Goal: Transaction & Acquisition: Purchase product/service

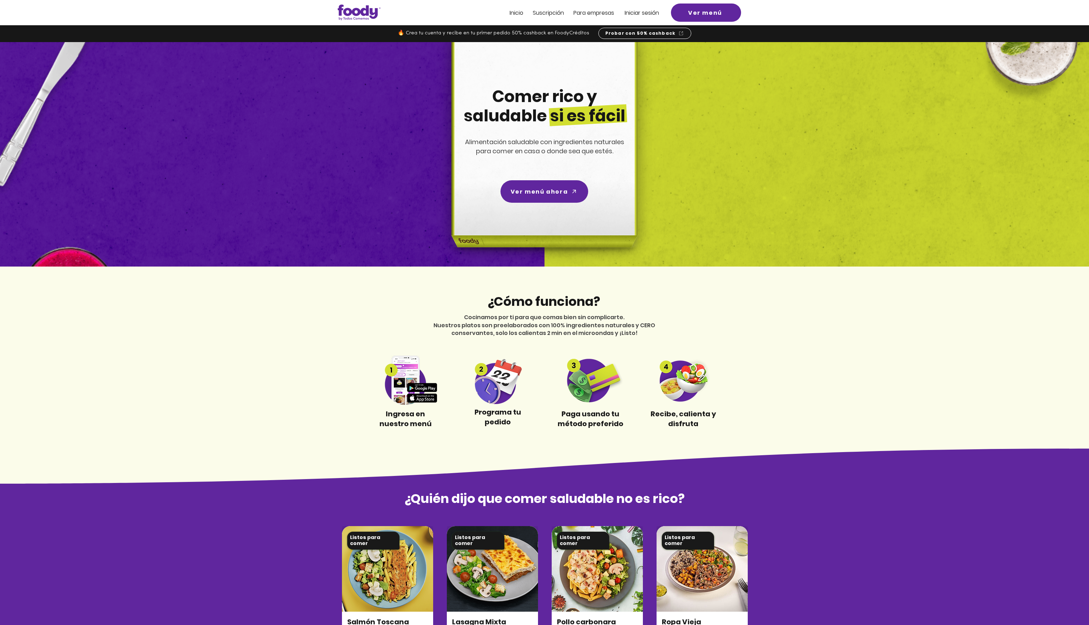
click at [642, 12] on span "Iniciar sesión" at bounding box center [642, 13] width 34 height 8
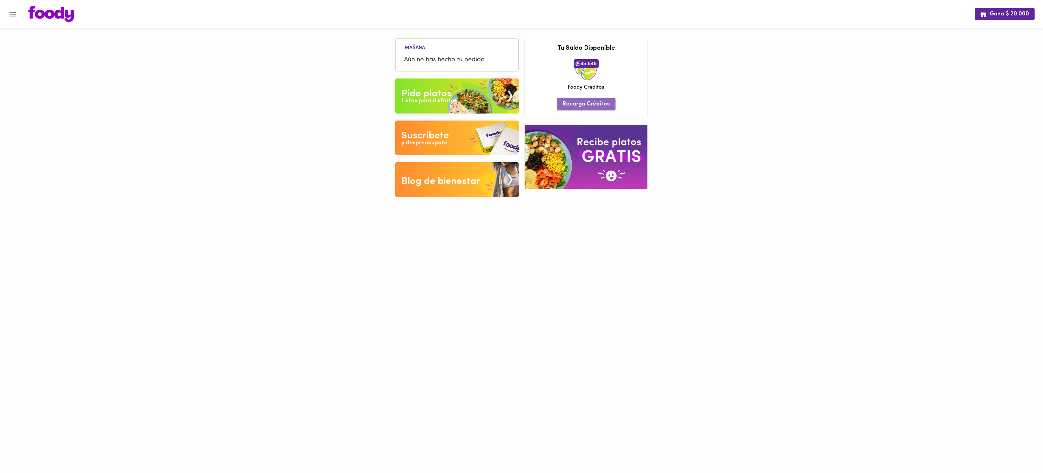
click at [590, 104] on span "Recarga Créditos" at bounding box center [586, 104] width 47 height 7
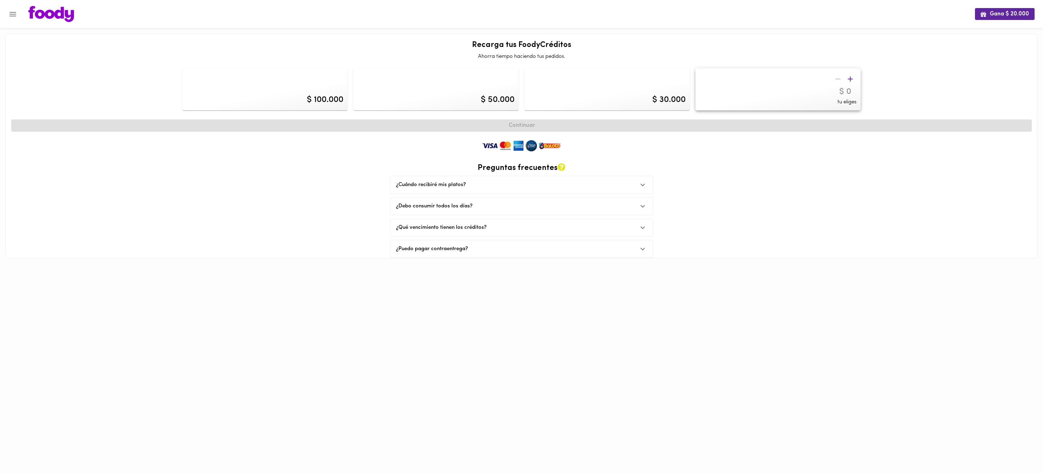
click at [396, 76] on div "$ 50.000" at bounding box center [436, 89] width 166 height 42
type input "50000"
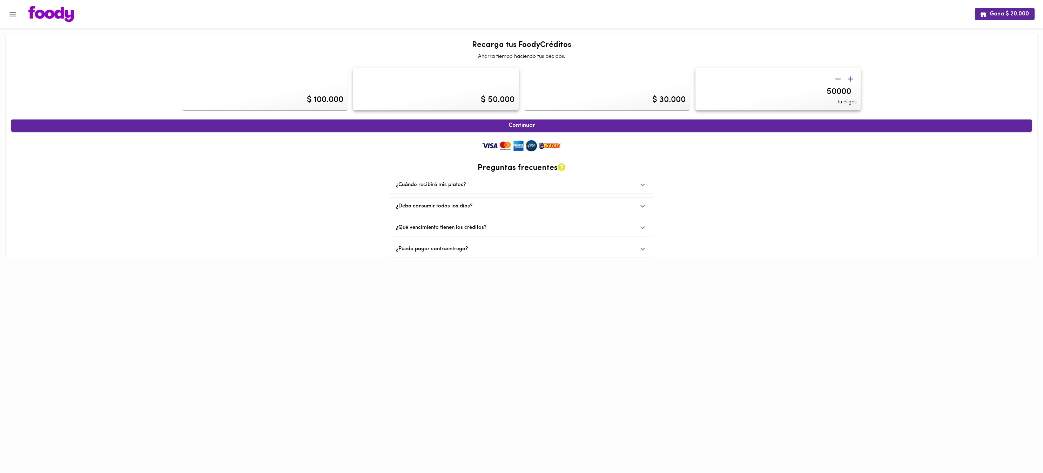
click at [525, 123] on span "Continuar" at bounding box center [521, 125] width 1005 height 7
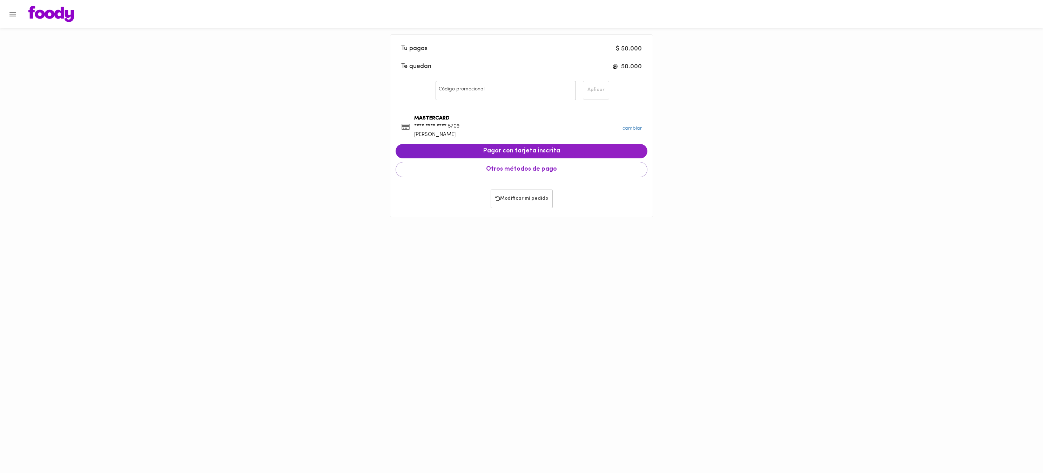
click at [530, 133] on div "MASTERCARD **** **** **** 5709 JUAN CAMILO LOPEZ CONVERS" at bounding box center [522, 128] width 252 height 41
click at [522, 148] on span "Pagar con tarjeta inscrita" at bounding box center [521, 152] width 241 height 8
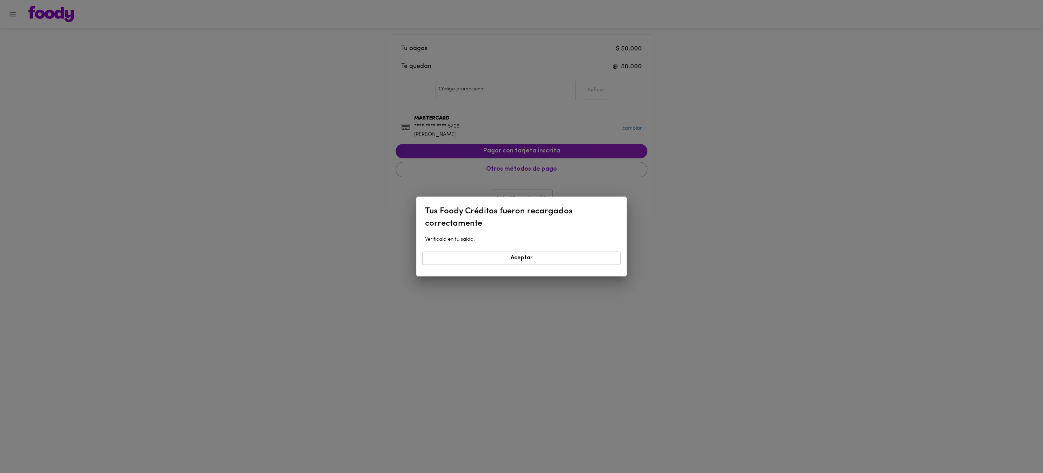
click at [515, 258] on span "Aceptar" at bounding box center [521, 258] width 189 height 7
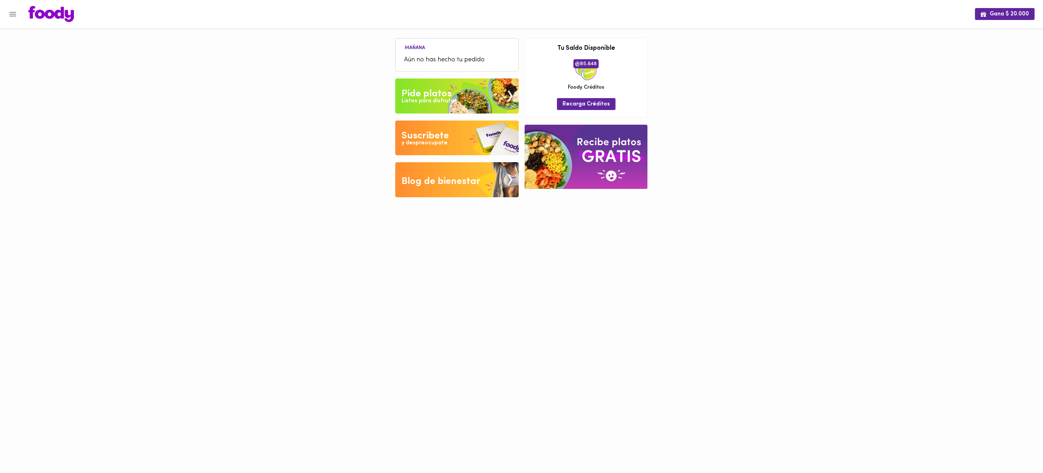
click at [441, 89] on div "Pide platos" at bounding box center [427, 94] width 50 height 14
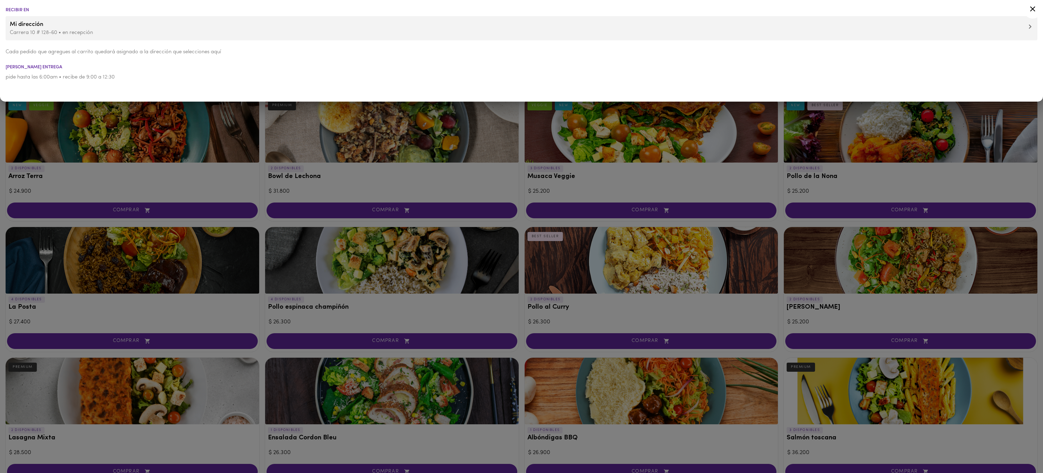
click at [810, 9] on icon at bounding box center [1032, 8] width 5 height 5
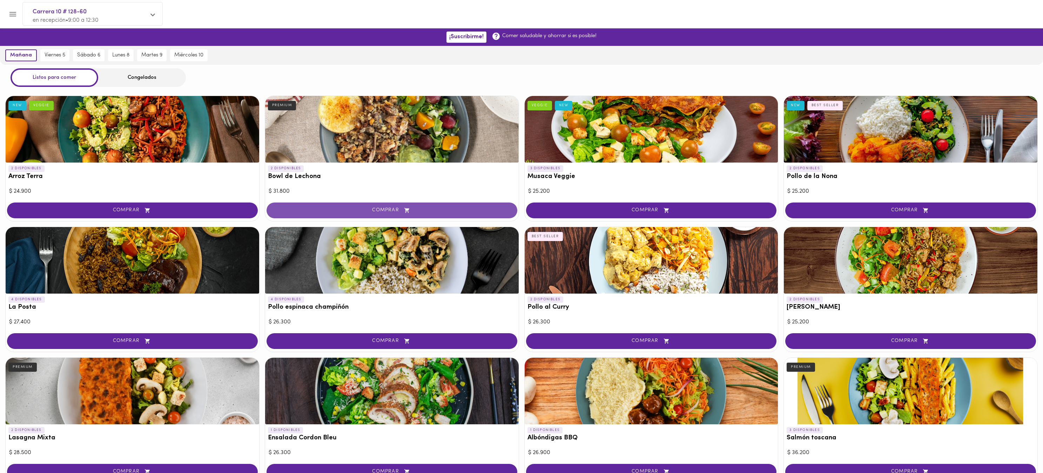
click at [383, 210] on span "COMPRAR" at bounding box center [391, 211] width 233 height 6
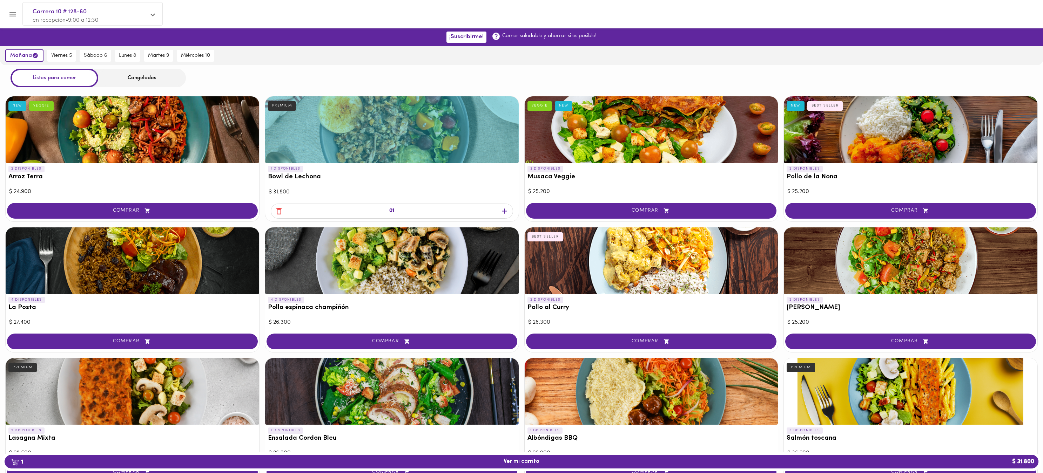
click at [506, 211] on icon "button" at bounding box center [504, 211] width 5 height 5
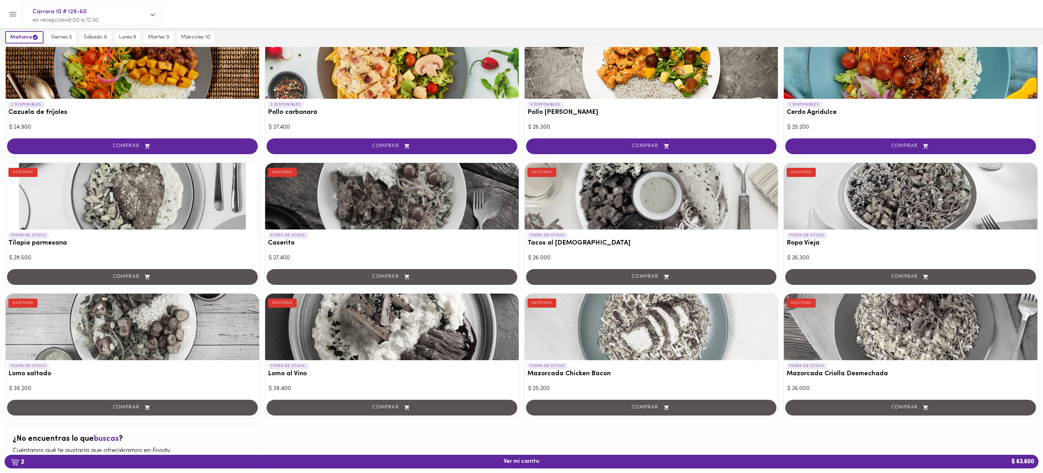
scroll to position [501, 0]
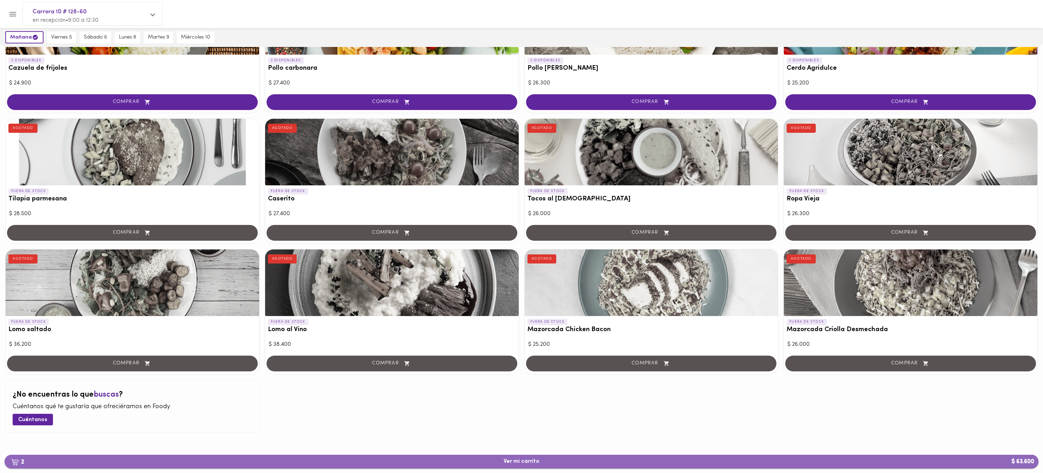
click at [530, 370] on span "2 Ver mi carrito $ 63.600" at bounding box center [522, 462] width 36 height 7
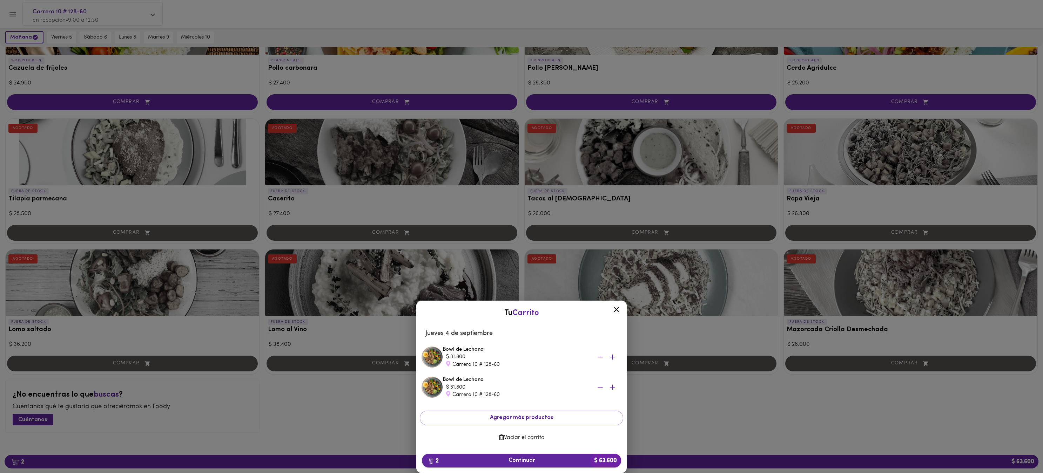
click at [521, 370] on span "2 Continuar $ 63.600" at bounding box center [521, 461] width 188 height 7
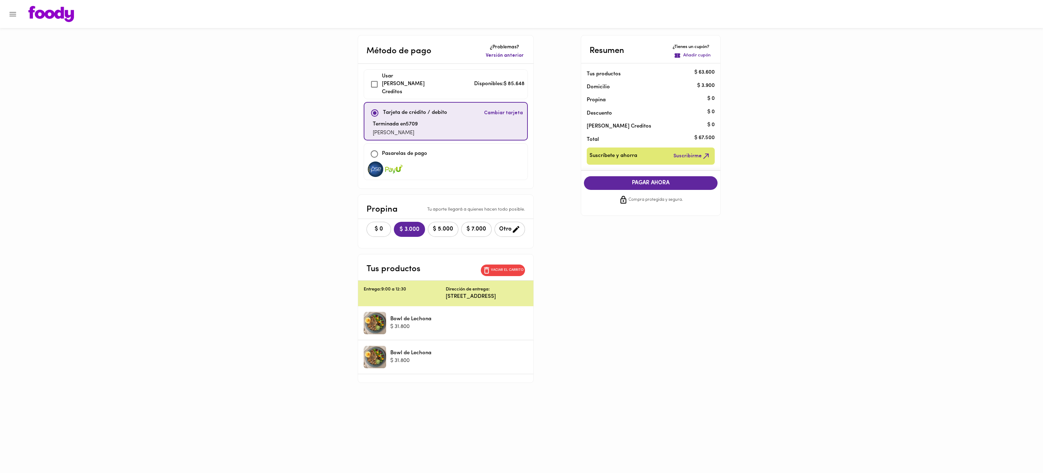
checkbox input "true"
click at [662, 181] on span "COMPRAR AHORA" at bounding box center [651, 183] width 120 height 6
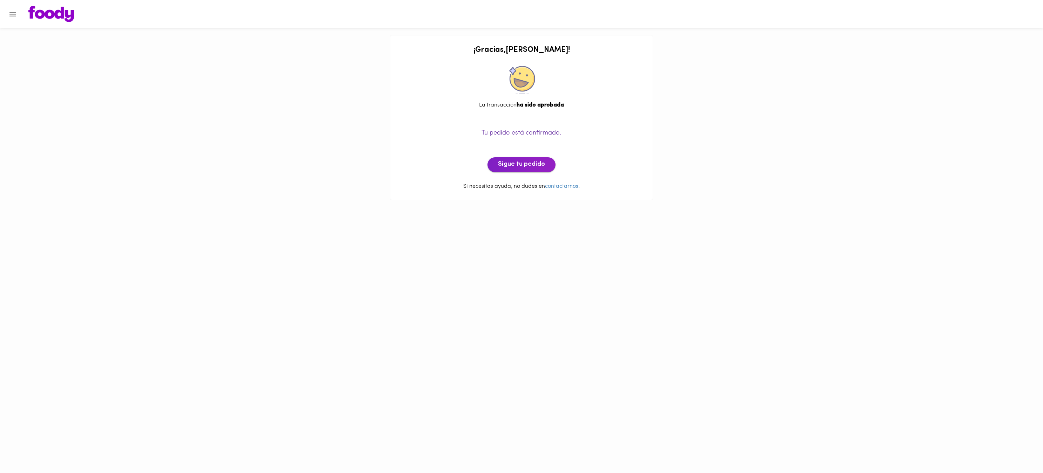
click at [522, 167] on span "Sigue tu pedido" at bounding box center [521, 165] width 47 height 8
